Goal: Navigation & Orientation: Understand site structure

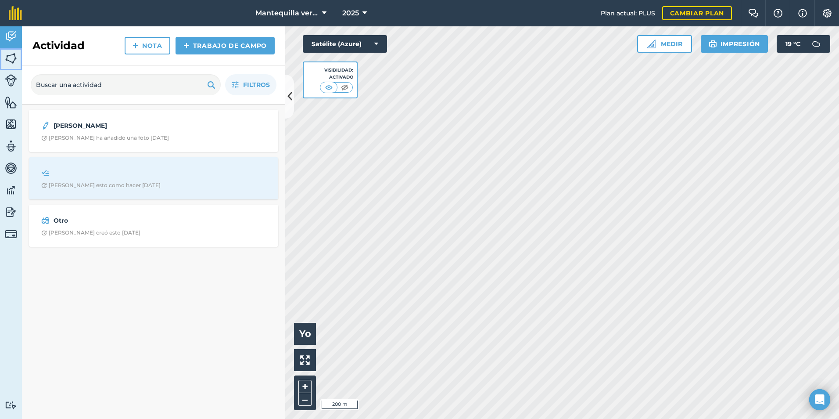
click at [12, 64] on img at bounding box center [11, 58] width 12 height 13
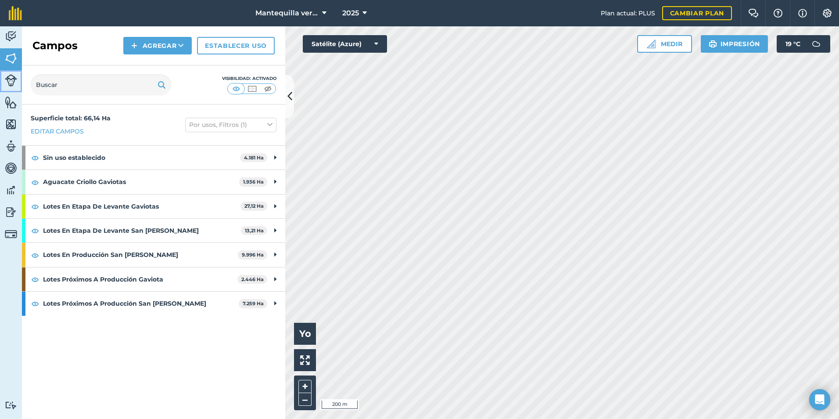
click at [9, 84] on img at bounding box center [11, 80] width 12 height 12
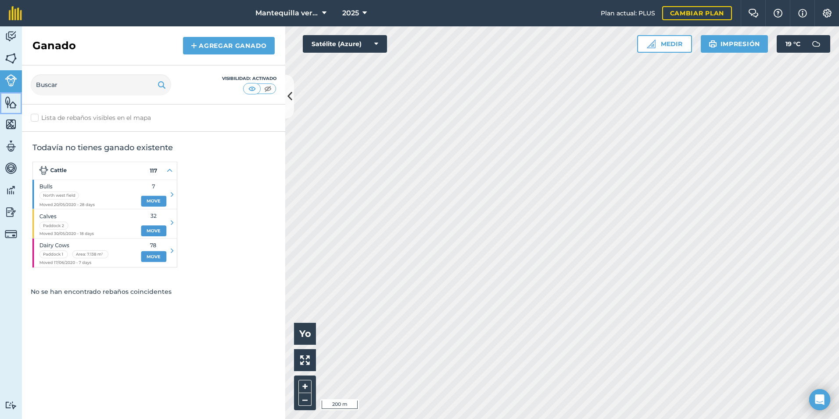
click at [14, 102] on img at bounding box center [11, 102] width 12 height 13
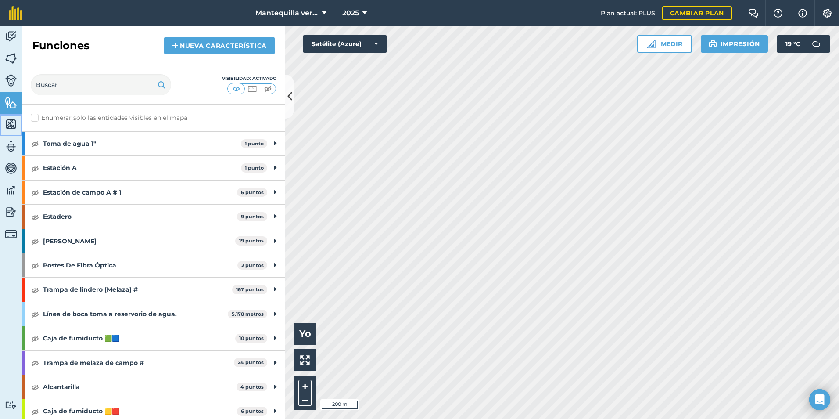
click at [11, 125] on img at bounding box center [11, 124] width 12 height 13
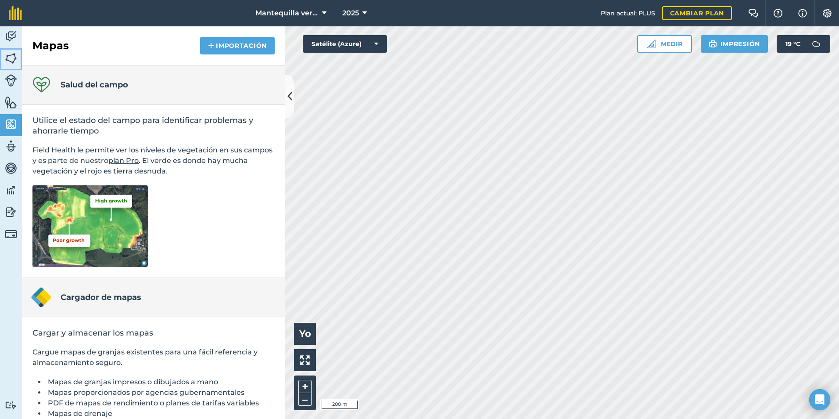
click at [10, 60] on img at bounding box center [11, 58] width 12 height 13
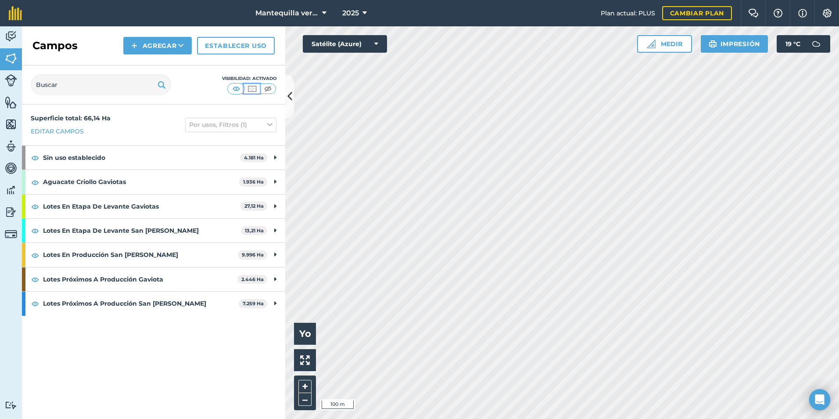
click at [258, 88] on button at bounding box center [252, 89] width 16 height 10
click at [267, 86] on img at bounding box center [268, 88] width 11 height 9
click at [257, 88] on img at bounding box center [252, 88] width 11 height 9
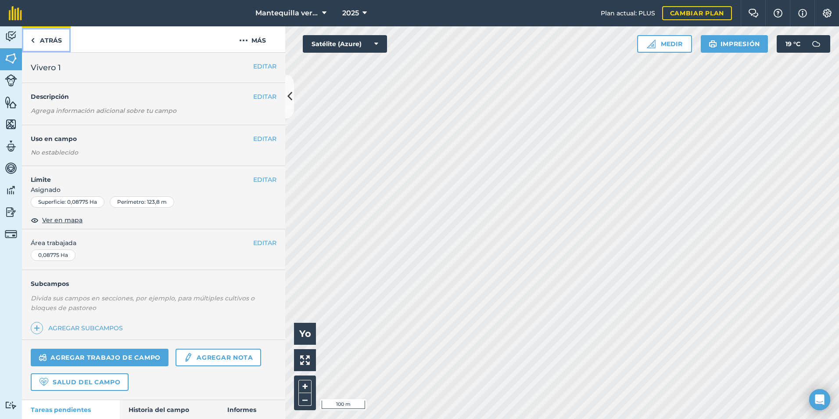
click at [55, 41] on font "Atrás" at bounding box center [51, 40] width 22 height 9
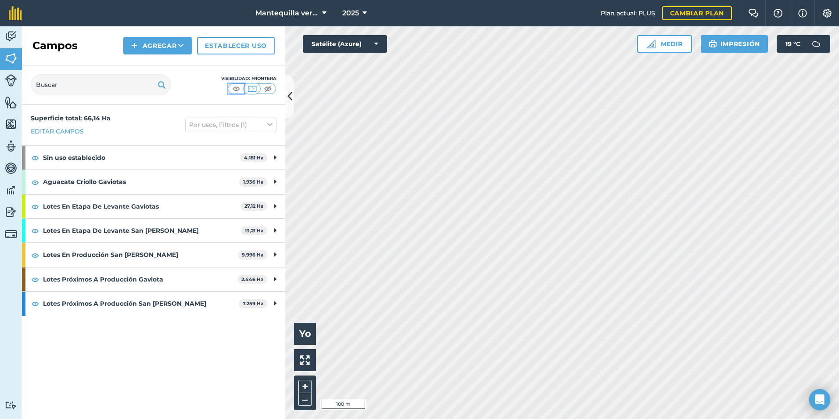
click at [239, 88] on img at bounding box center [236, 88] width 11 height 9
click at [257, 88] on img at bounding box center [252, 88] width 11 height 9
click at [268, 87] on img at bounding box center [268, 88] width 11 height 9
click at [255, 89] on img at bounding box center [252, 88] width 11 height 9
click at [269, 88] on img at bounding box center [268, 88] width 11 height 9
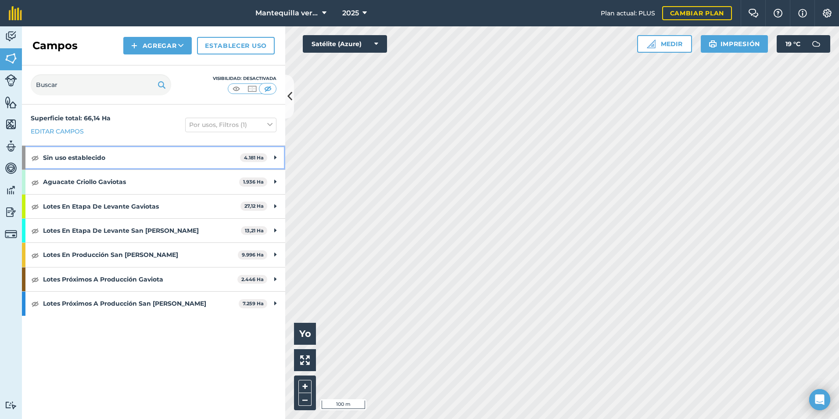
click at [269, 156] on div "Sin uso establecido 4.181 Ha" at bounding box center [153, 158] width 263 height 24
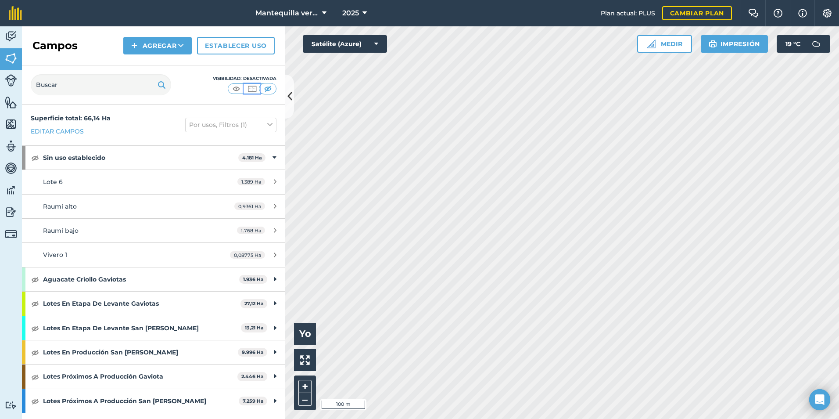
click at [253, 91] on img at bounding box center [252, 88] width 11 height 9
click at [34, 157] on img at bounding box center [35, 157] width 8 height 11
click at [35, 272] on div "Aguacate Criollo Gaviotas 1.936 Ha" at bounding box center [153, 279] width 263 height 24
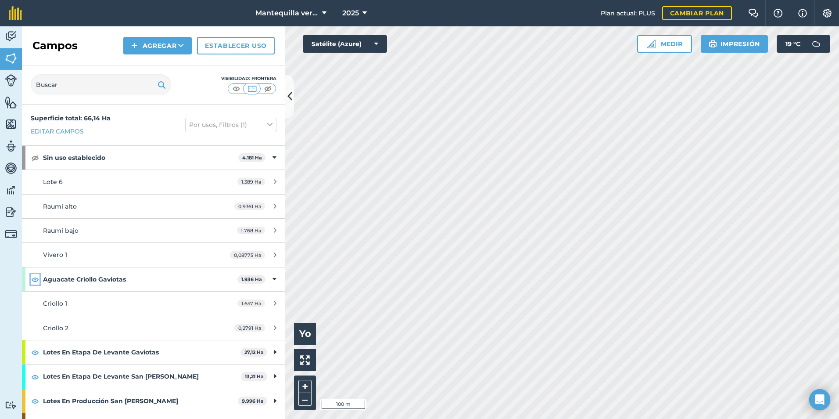
click at [35, 277] on img at bounding box center [35, 279] width 8 height 11
click at [64, 160] on strong "Sin uso establecido" at bounding box center [140, 158] width 195 height 24
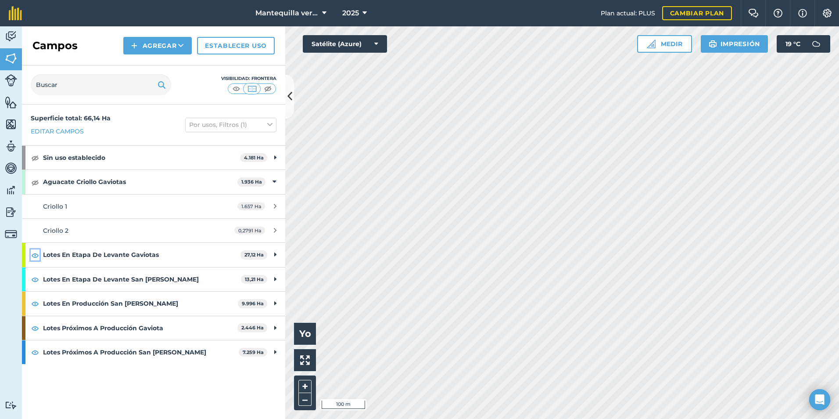
click at [37, 252] on img at bounding box center [35, 255] width 8 height 11
click at [36, 275] on img at bounding box center [35, 279] width 8 height 11
click at [34, 305] on img at bounding box center [35, 303] width 8 height 11
click at [35, 324] on img at bounding box center [35, 328] width 8 height 11
click at [38, 351] on img at bounding box center [35, 352] width 8 height 11
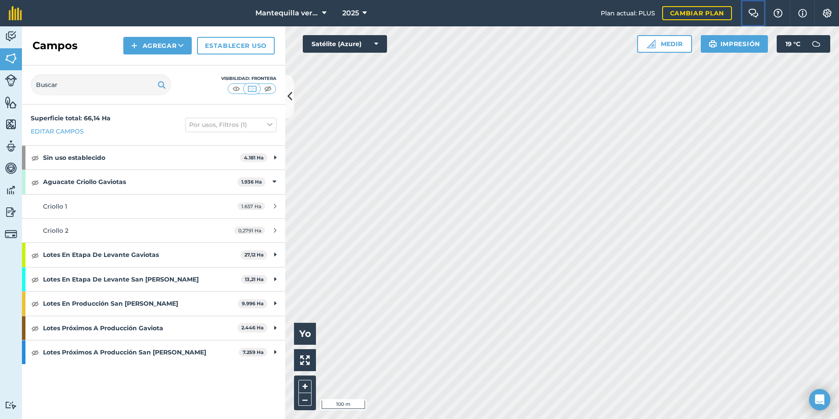
click at [758, 14] on img at bounding box center [753, 13] width 11 height 9
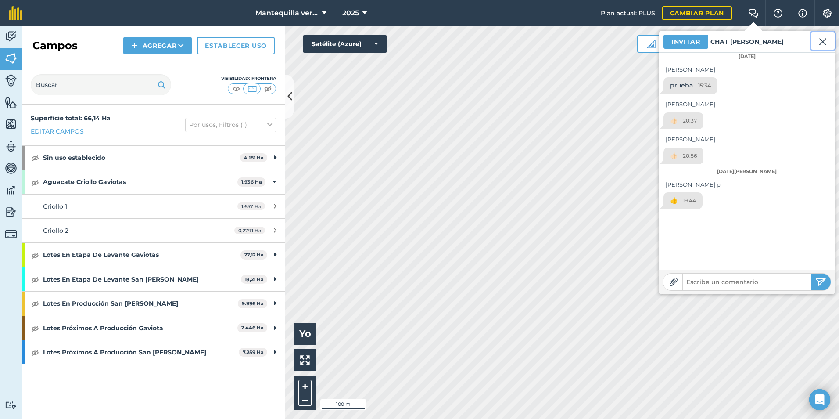
click at [822, 40] on img at bounding box center [823, 41] width 8 height 11
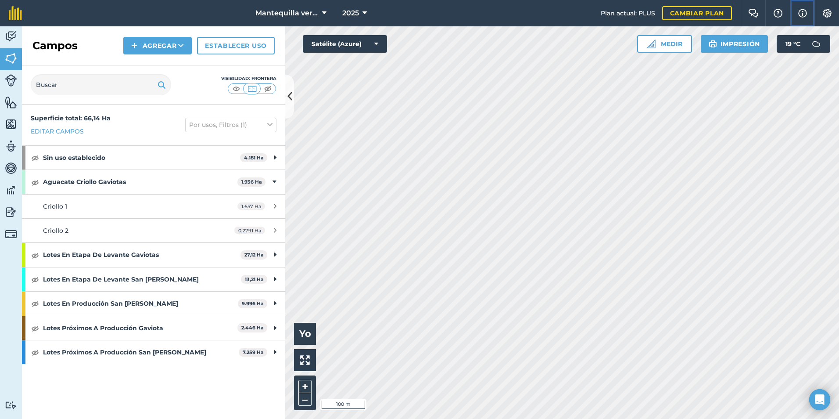
click at [801, 13] on img at bounding box center [802, 13] width 9 height 11
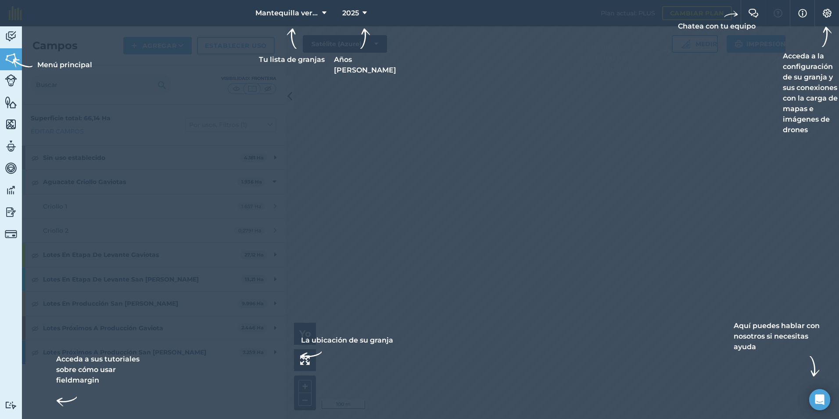
click at [515, 49] on div at bounding box center [419, 209] width 839 height 419
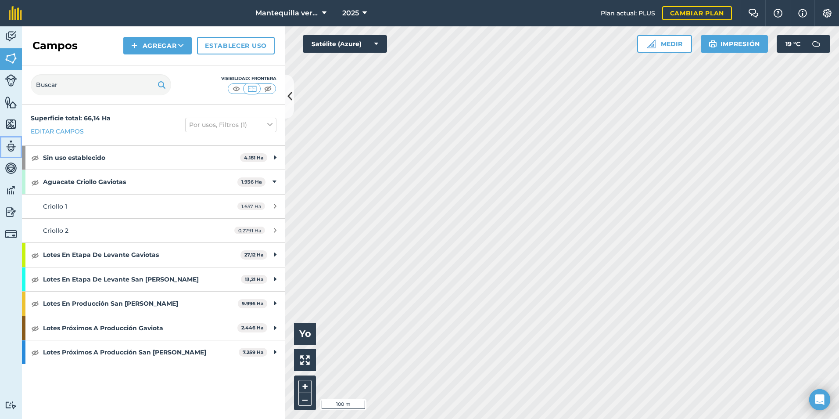
click at [12, 138] on link "Equipo" at bounding box center [11, 147] width 22 height 22
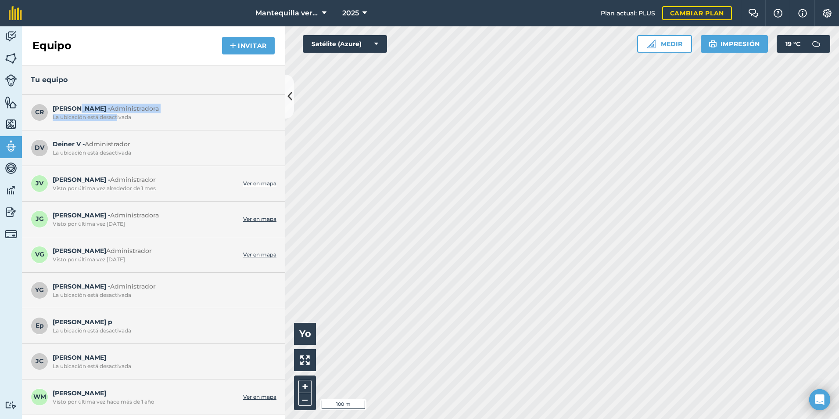
drag, startPoint x: 75, startPoint y: 108, endPoint x: 117, endPoint y: 122, distance: 45.0
click at [117, 122] on div "CR [PERSON_NAME] R - Administradora La ubicación está desactivada" at bounding box center [153, 113] width 263 height 36
click at [161, 162] on div "DV Deiner V - Administrador La ubicación está desactivada" at bounding box center [153, 148] width 263 height 36
drag, startPoint x: 129, startPoint y: 165, endPoint x: 76, endPoint y: 146, distance: 56.2
click at [76, 146] on div "DV Deiner V - Administrador La ubicación está desactivada" at bounding box center [153, 148] width 263 height 36
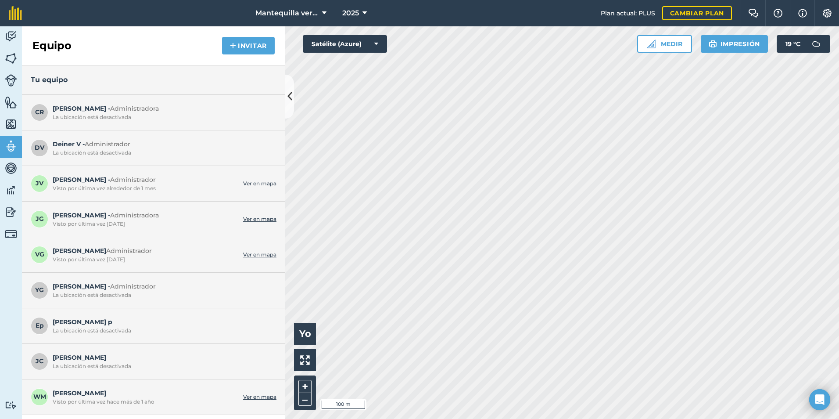
drag, startPoint x: 76, startPoint y: 146, endPoint x: 76, endPoint y: 183, distance: 36.4
click at [76, 183] on font "[PERSON_NAME] - Administrador" at bounding box center [104, 180] width 103 height 8
drag, startPoint x: 73, startPoint y: 190, endPoint x: 156, endPoint y: 189, distance: 83.4
click at [156, 189] on div "Visto por última vez alrededor de 1 mes" at bounding box center [146, 188] width 186 height 7
drag, startPoint x: 156, startPoint y: 189, endPoint x: 145, endPoint y: 223, distance: 36.0
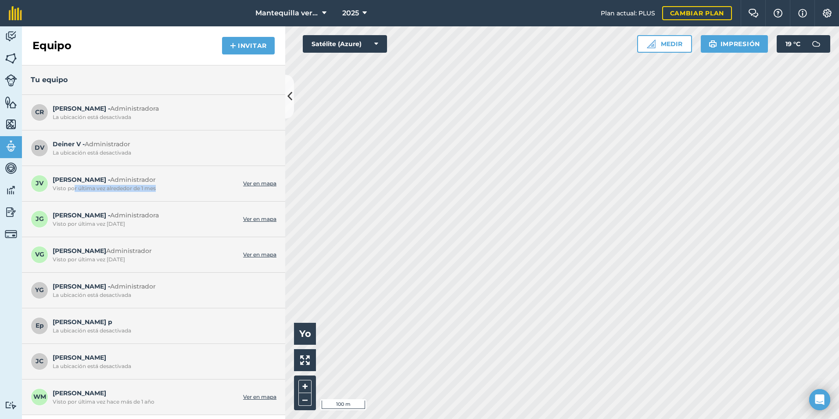
click at [145, 223] on div "Visto por última vez [DATE]" at bounding box center [146, 223] width 186 height 7
drag, startPoint x: 145, startPoint y: 223, endPoint x: 136, endPoint y: 237, distance: 16.8
click at [136, 237] on div "VG [PERSON_NAME] - Administrador Visto por última vez [DATE] Ver en mapa" at bounding box center [153, 255] width 263 height 36
click at [53, 205] on div "[PERSON_NAME] - Administradora Visto por última vez [DATE] Ver en mapa" at bounding box center [153, 219] width 263 height 36
click at [50, 229] on div "[PERSON_NAME] - Administradora Visto por última vez [DATE] Ver en mapa" at bounding box center [153, 219] width 263 height 36
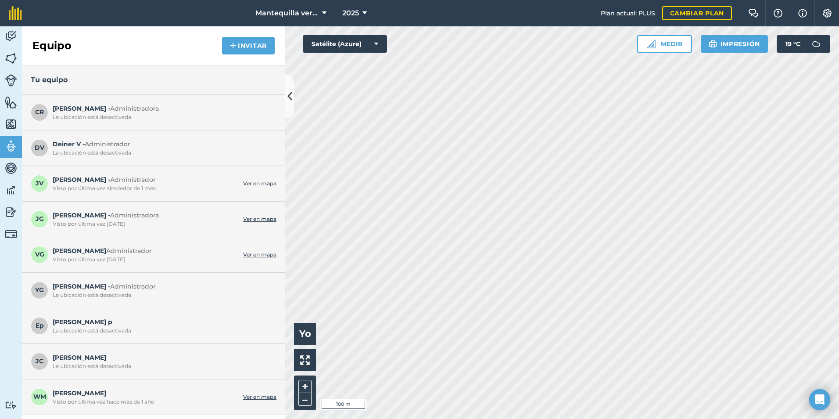
click at [36, 223] on span "JG" at bounding box center [40, 219] width 18 height 18
drag, startPoint x: 36, startPoint y: 223, endPoint x: 74, endPoint y: 216, distance: 38.5
click at [74, 216] on font "[PERSON_NAME] - Administradora" at bounding box center [106, 215] width 106 height 8
drag, startPoint x: 80, startPoint y: 158, endPoint x: 61, endPoint y: 158, distance: 18.9
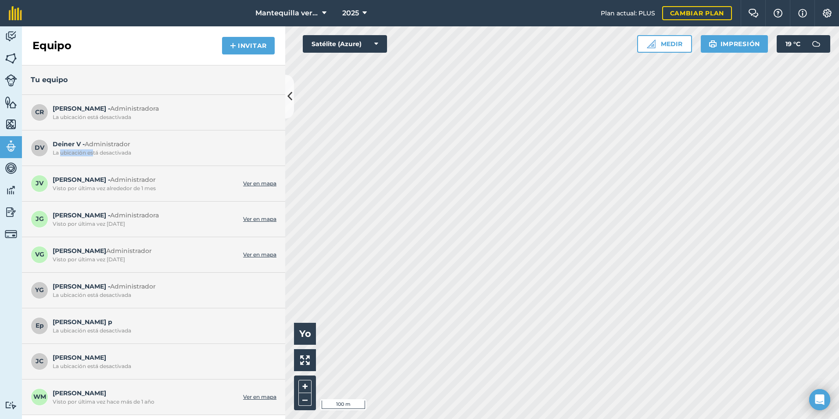
click at [61, 158] on div "DV Deiner V - Administrador La ubicación está desactivada" at bounding box center [153, 148] width 263 height 36
drag, startPoint x: 138, startPoint y: 151, endPoint x: 67, endPoint y: 154, distance: 71.2
click at [67, 154] on div "La ubicación está desactivada" at bounding box center [162, 152] width 219 height 7
click at [248, 183] on link "Ver en mapa" at bounding box center [259, 183] width 33 height 7
click at [138, 307] on div "YG [PERSON_NAME] G - Administrador La ubicación está desactivada" at bounding box center [153, 291] width 263 height 36
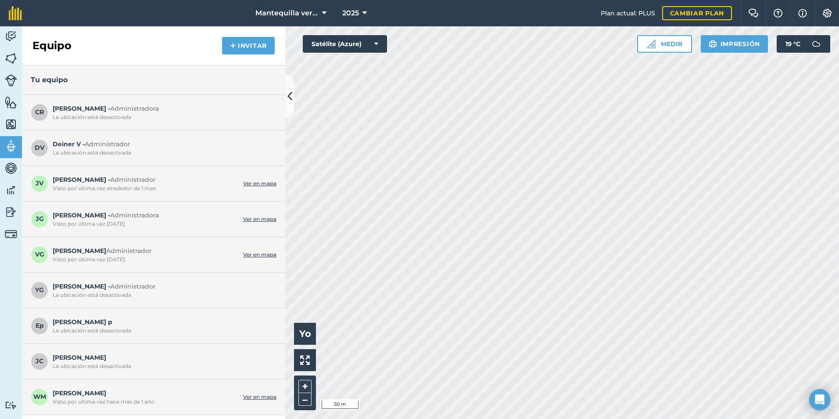
drag, startPoint x: 95, startPoint y: 395, endPoint x: 112, endPoint y: 389, distance: 18.2
click at [114, 389] on span "[PERSON_NAME] por última vez hace más de 1 año" at bounding box center [146, 396] width 186 height 17
drag, startPoint x: 68, startPoint y: 367, endPoint x: 123, endPoint y: 360, distance: 55.4
click at [123, 360] on span "[PERSON_NAME] ubicación está desactivada" at bounding box center [162, 360] width 219 height 17
drag, startPoint x: 123, startPoint y: 360, endPoint x: 107, endPoint y: 323, distance: 40.3
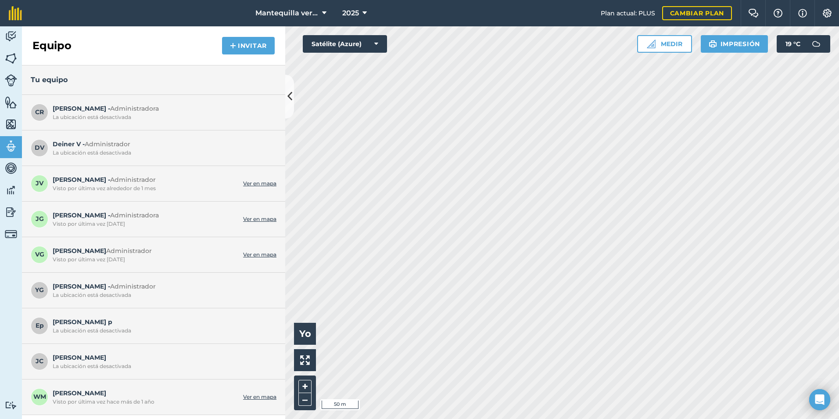
click at [105, 325] on span "[PERSON_NAME] p La ubicación está desactivada" at bounding box center [162, 325] width 219 height 17
click at [123, 284] on span "Administrador" at bounding box center [133, 286] width 46 height 8
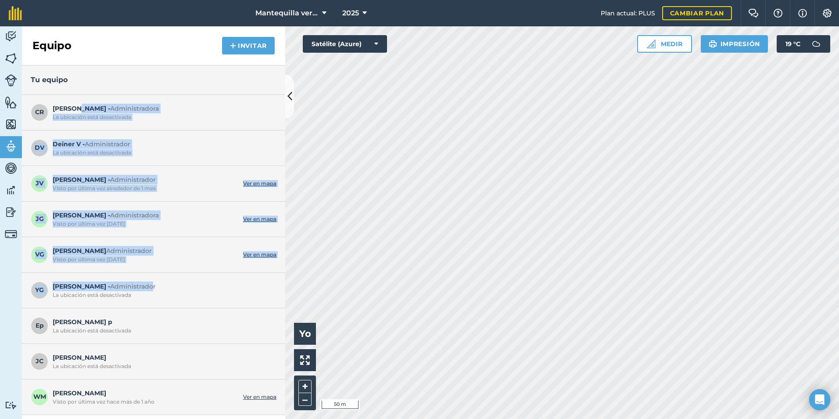
drag, startPoint x: 126, startPoint y: 283, endPoint x: 75, endPoint y: 108, distance: 182.5
click at [75, 108] on ul "CR [PERSON_NAME] R - Administradora La ubicación está desactivada DV Deiner V -…" at bounding box center [153, 255] width 263 height 320
click at [358, 16] on span "2025" at bounding box center [350, 13] width 17 height 11
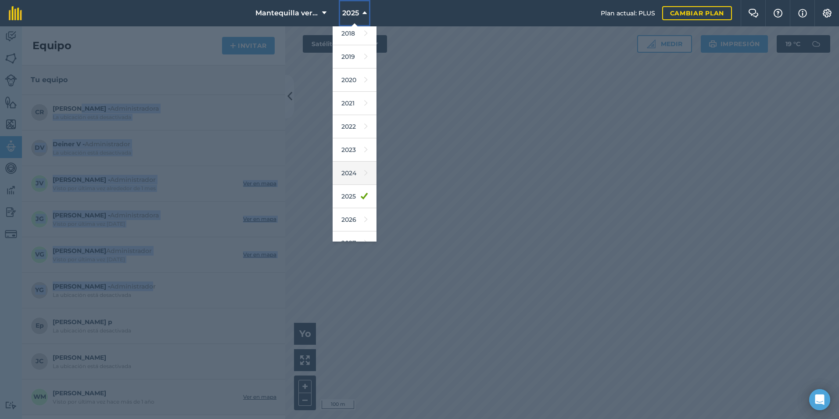
scroll to position [41, 0]
click at [348, 227] on font "2027" at bounding box center [349, 229] width 14 height 9
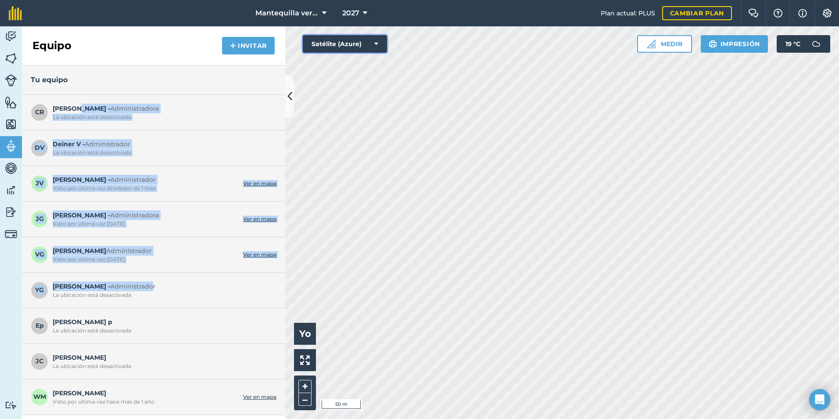
click at [366, 47] on button "Satélite (Azure)" at bounding box center [345, 44] width 84 height 18
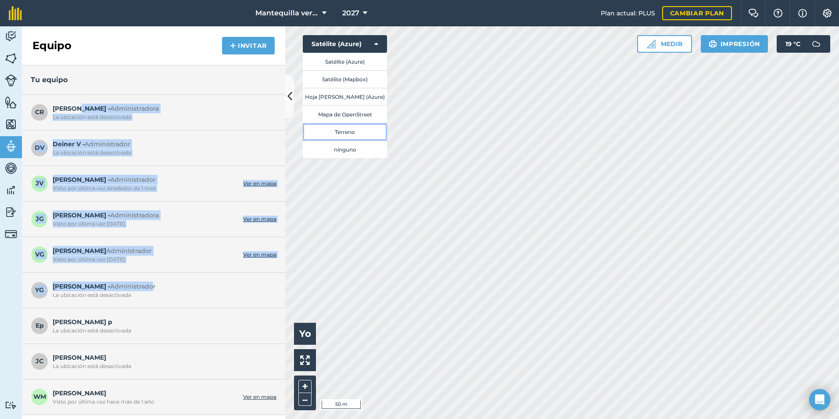
click at [349, 129] on button "Terreno" at bounding box center [345, 132] width 84 height 18
